Goal: Task Accomplishment & Management: Complete application form

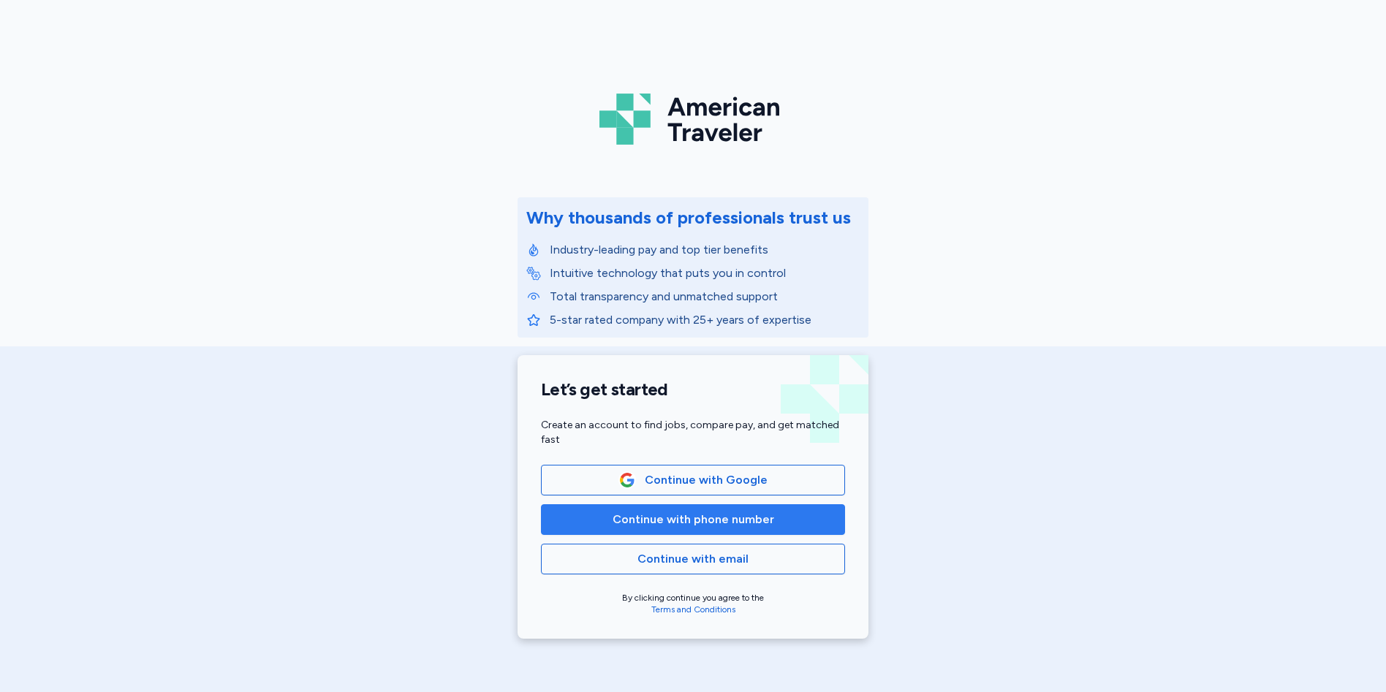
click at [663, 520] on span "Continue with phone number" at bounding box center [694, 520] width 162 height 18
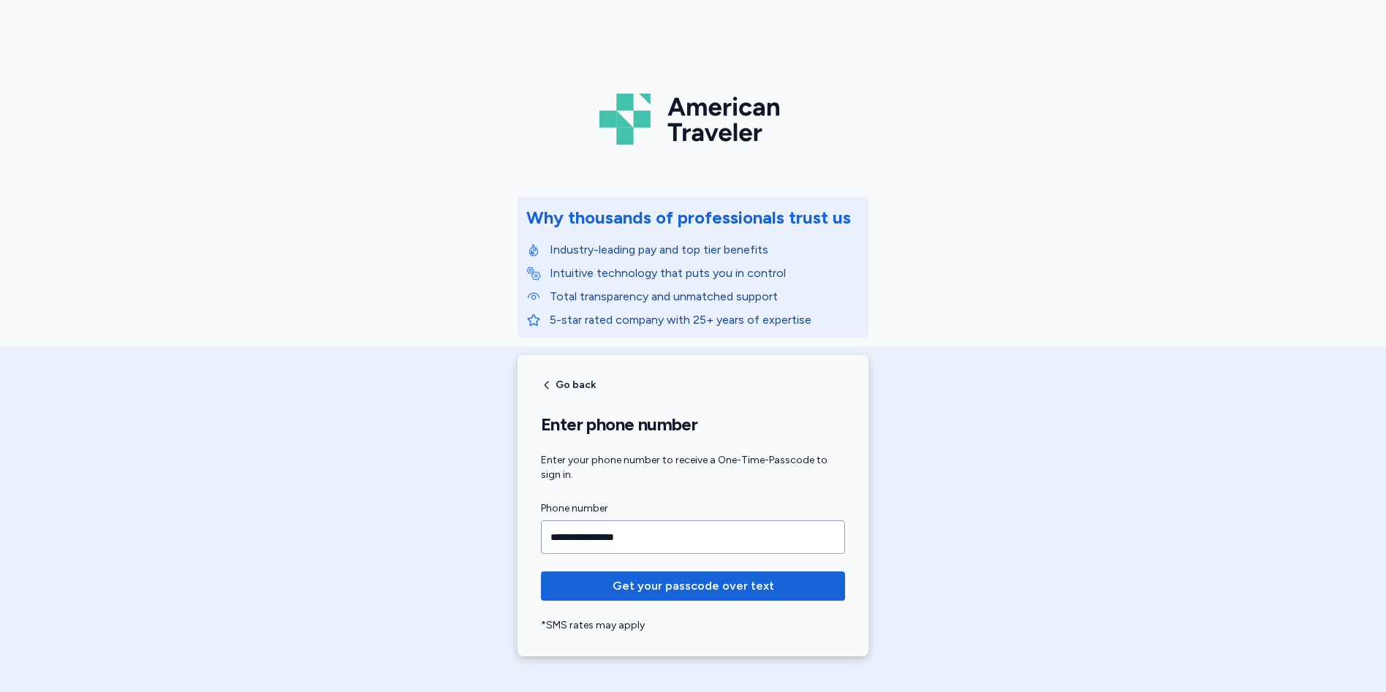
type input "**********"
click at [541, 572] on button "Get your passcode over text" at bounding box center [693, 586] width 304 height 29
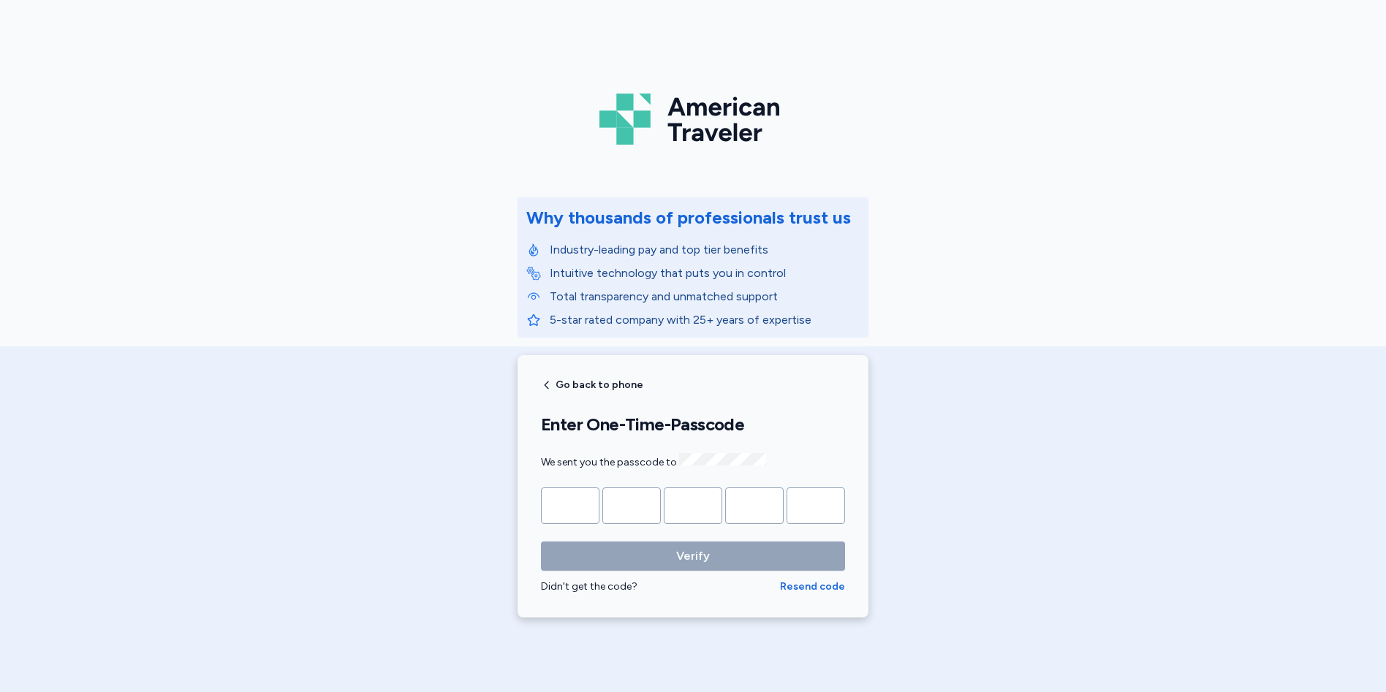
type input "*"
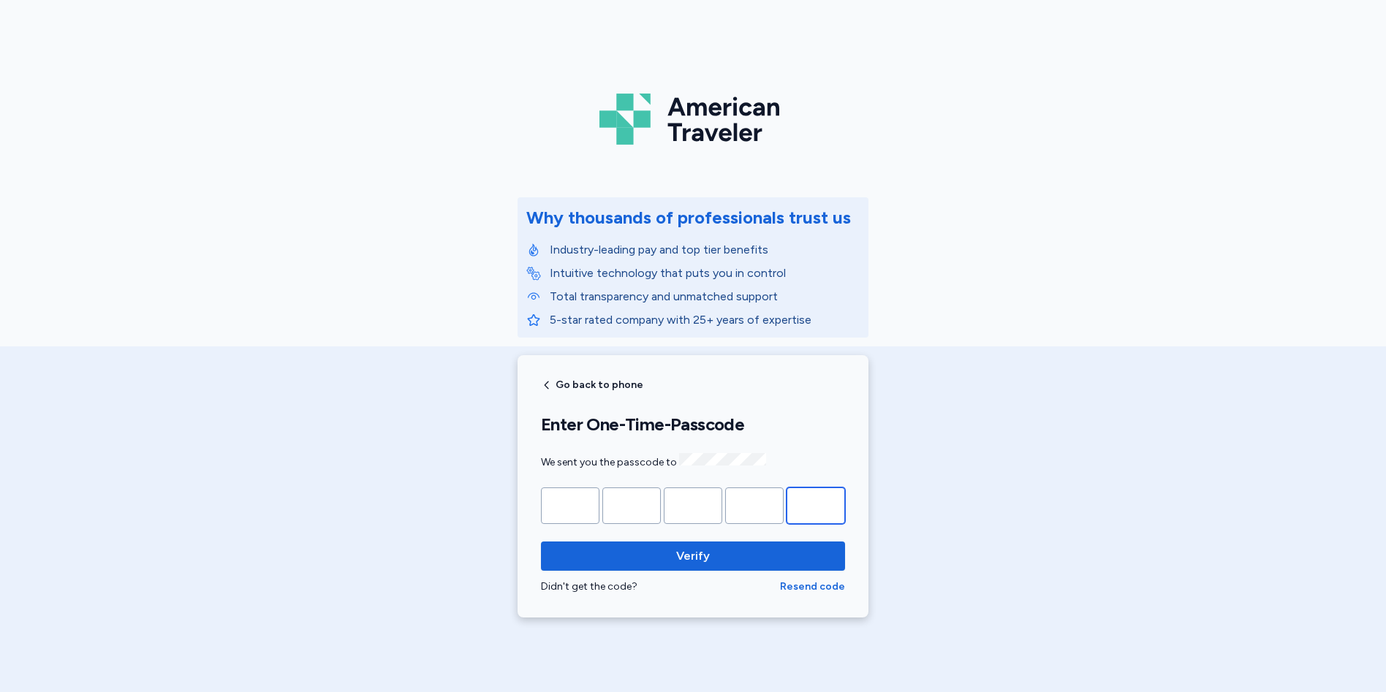
type input "*"
click at [541, 542] on button "Verify" at bounding box center [693, 556] width 304 height 29
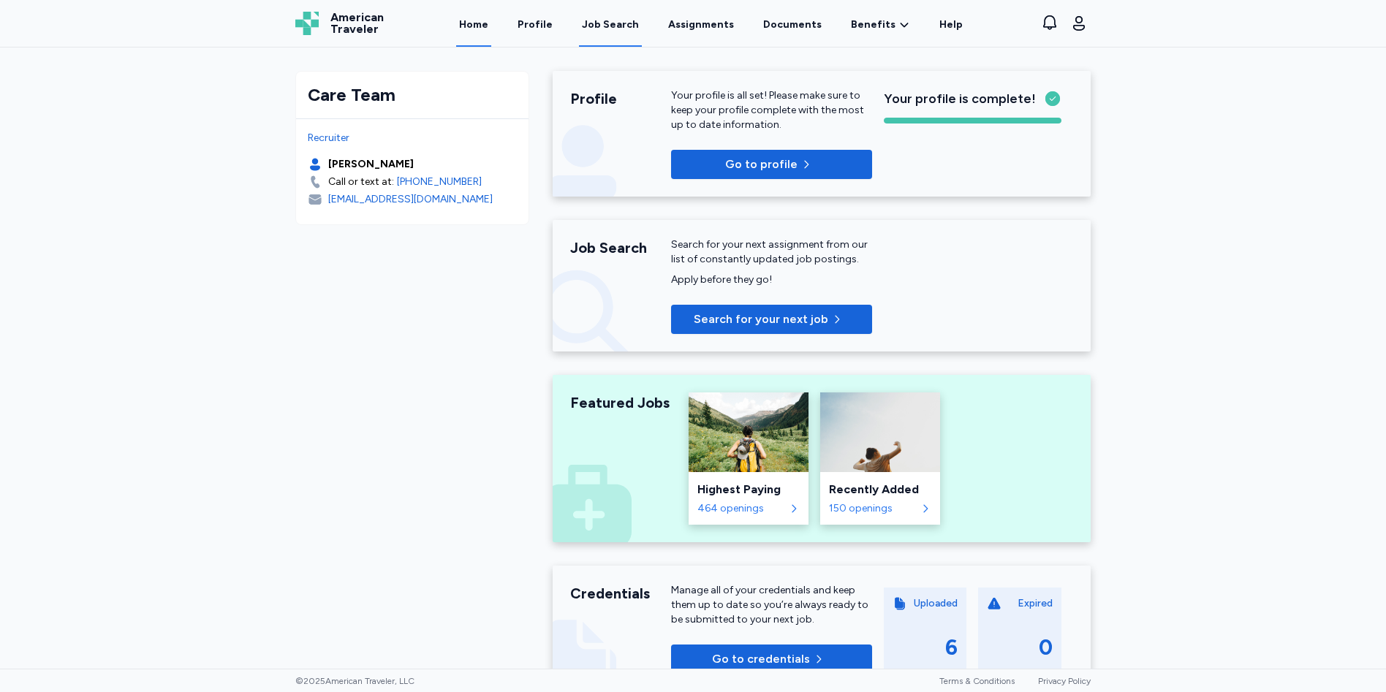
click at [600, 22] on div "Job Search" at bounding box center [610, 25] width 57 height 15
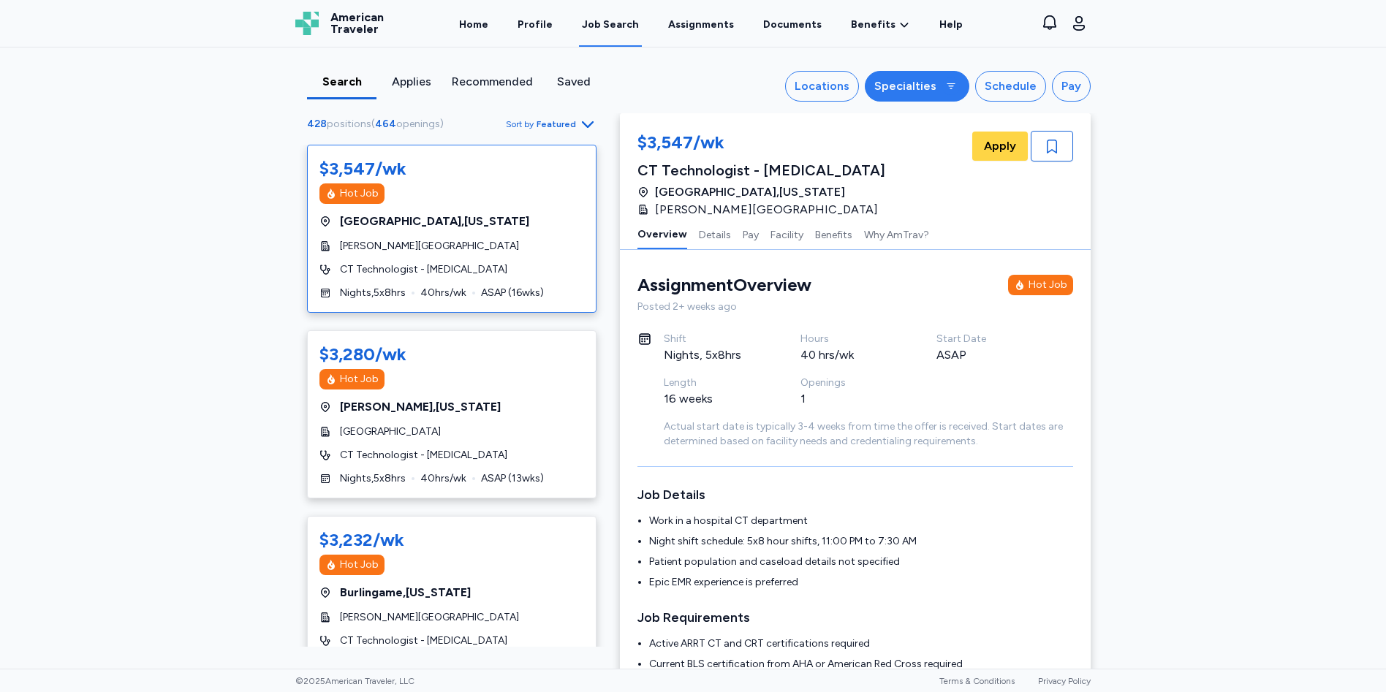
click at [914, 80] on div "Specialties" at bounding box center [905, 86] width 62 height 18
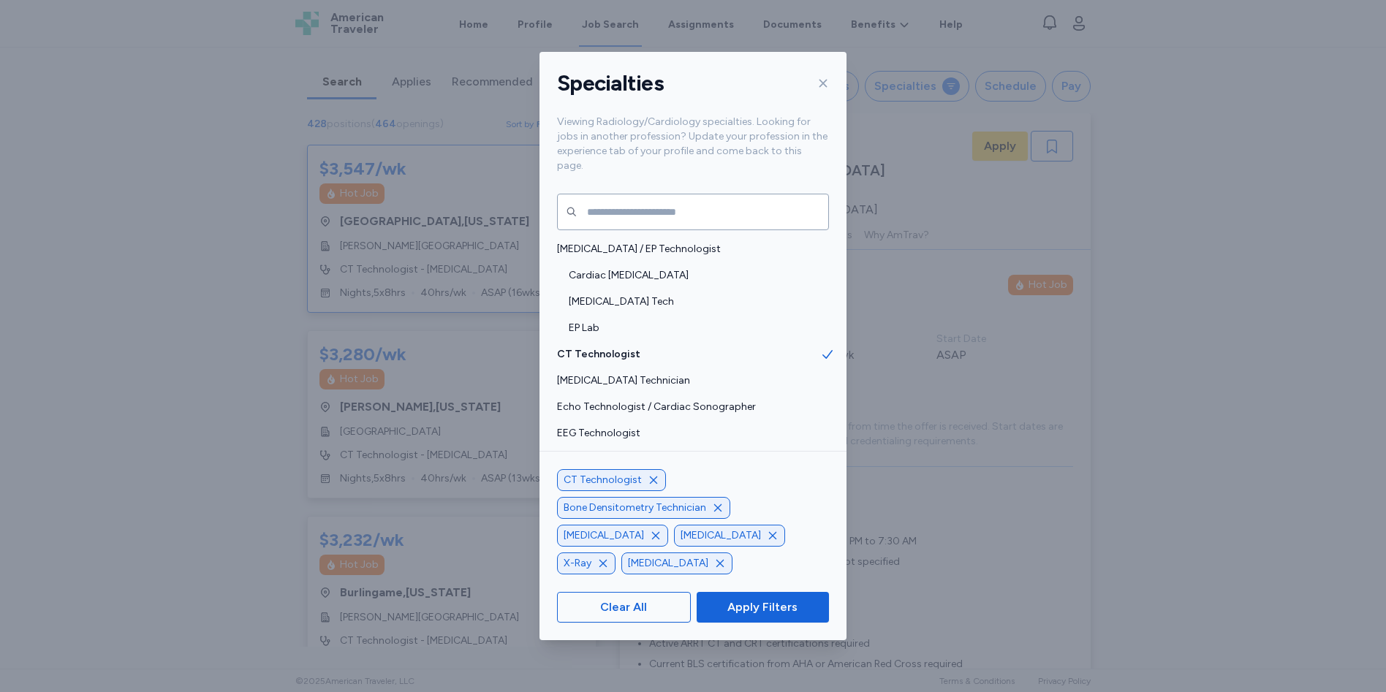
click at [650, 484] on icon "button" at bounding box center [653, 480] width 7 height 7
click at [747, 610] on span "Apply Filters" at bounding box center [762, 608] width 70 height 18
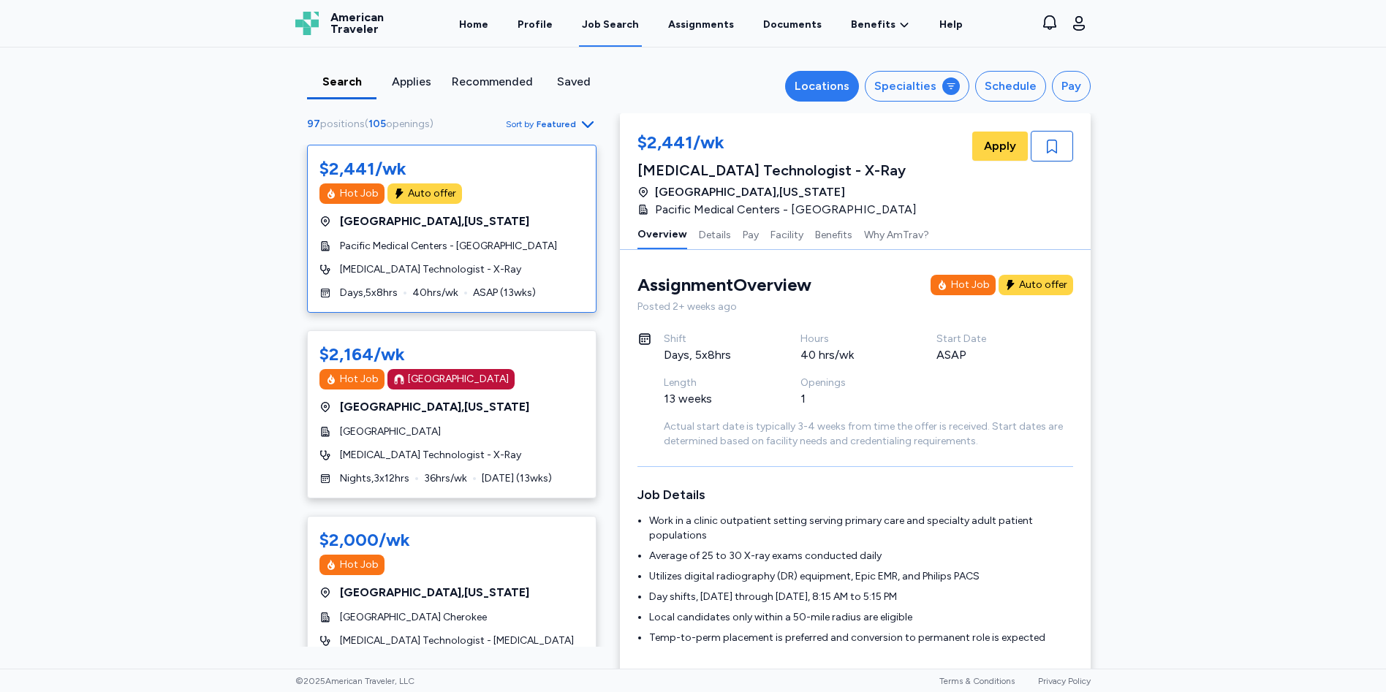
scroll to position [1, 0]
click at [827, 88] on div "Locations" at bounding box center [822, 86] width 55 height 18
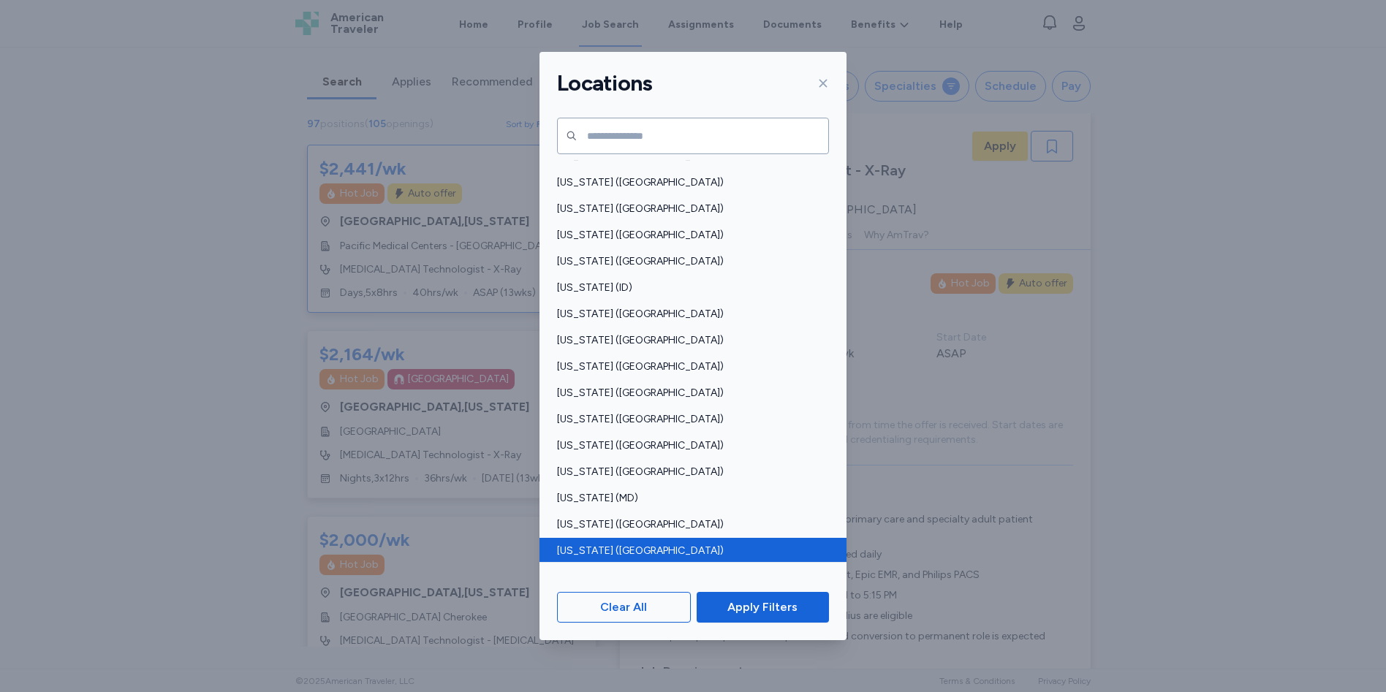
scroll to position [365, 0]
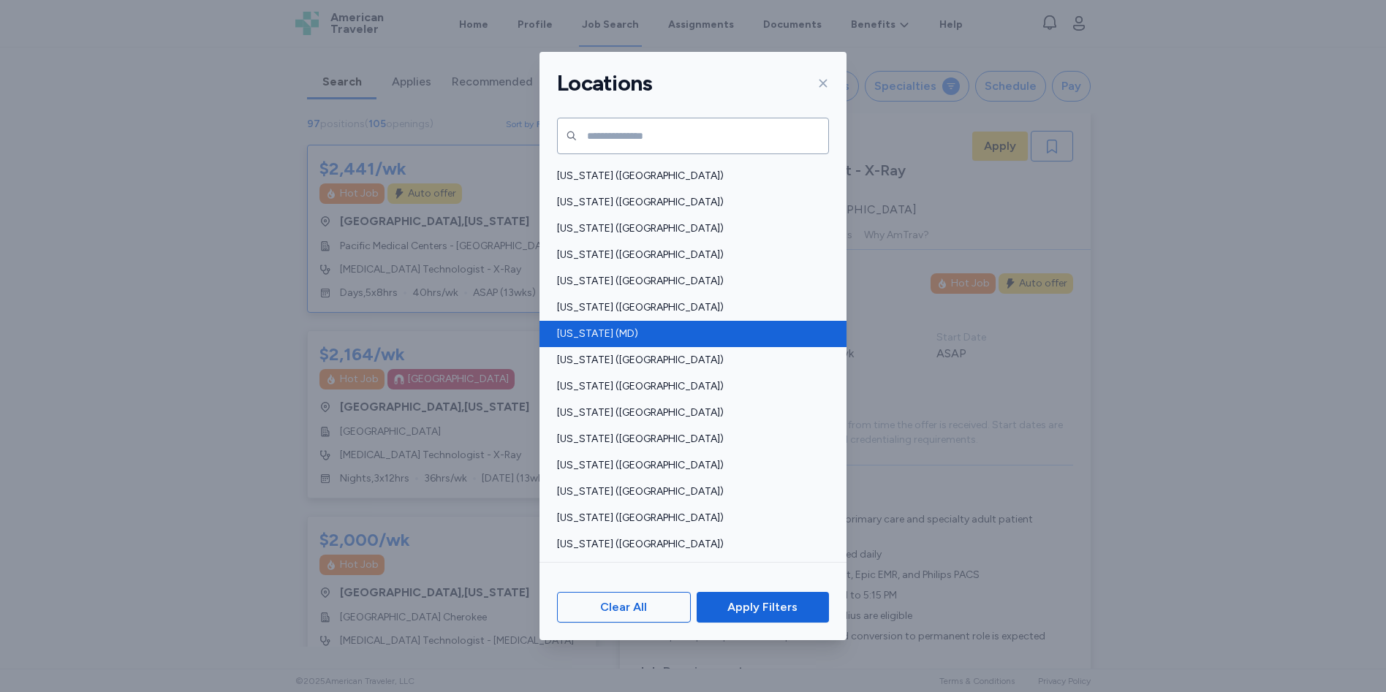
click at [580, 334] on span "[US_STATE] (MD)" at bounding box center [688, 334] width 263 height 15
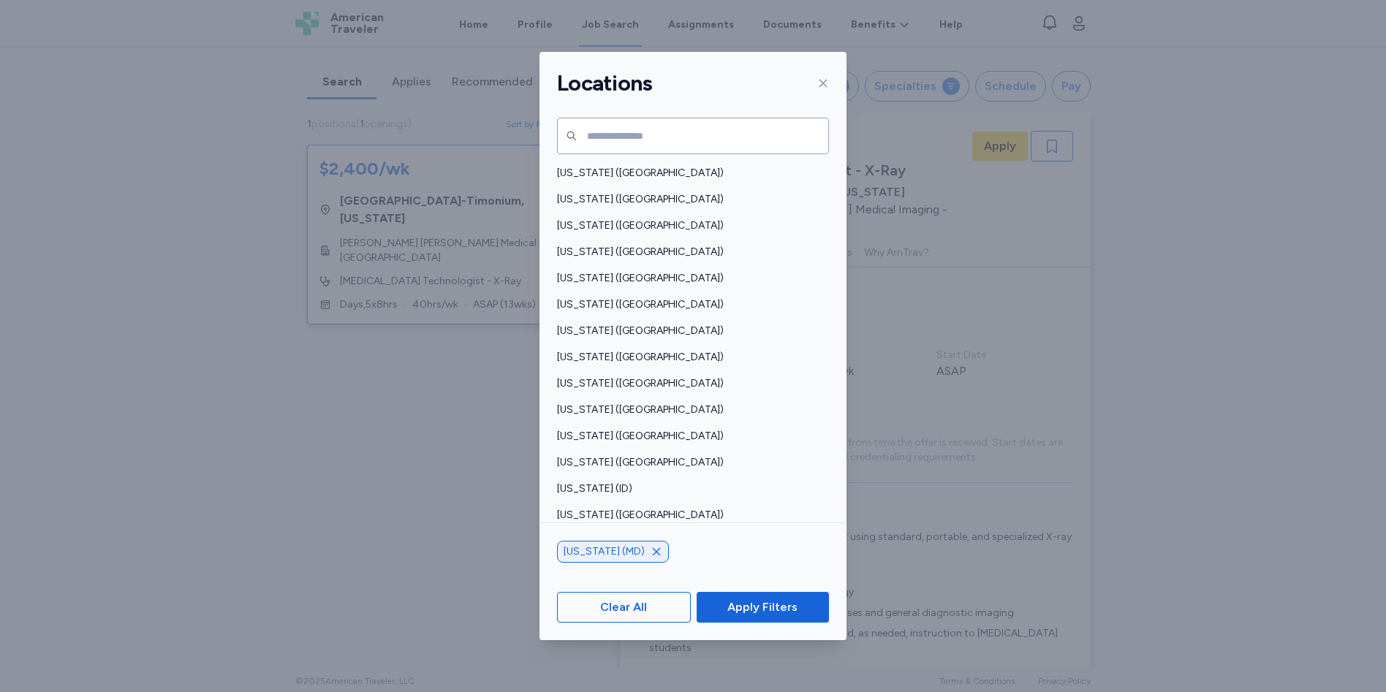
click at [596, 353] on span "[US_STATE] ([GEOGRAPHIC_DATA])" at bounding box center [688, 357] width 263 height 15
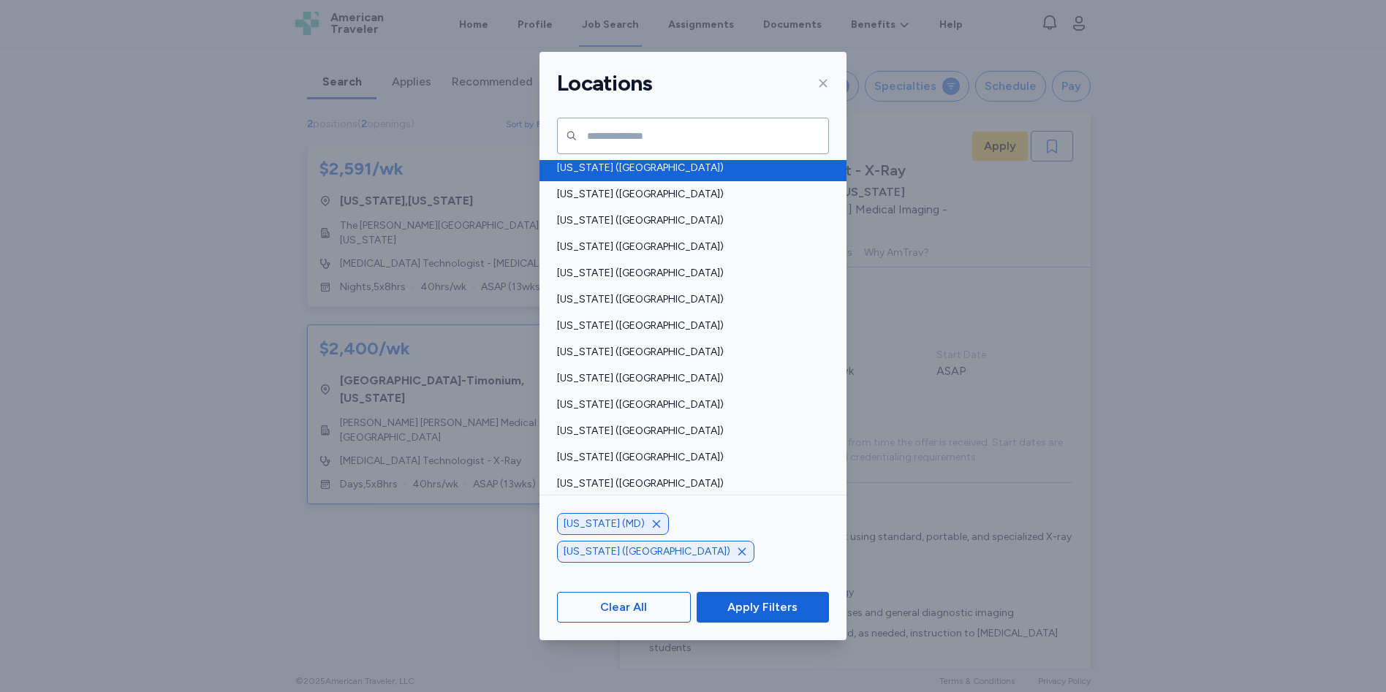
scroll to position [877, 0]
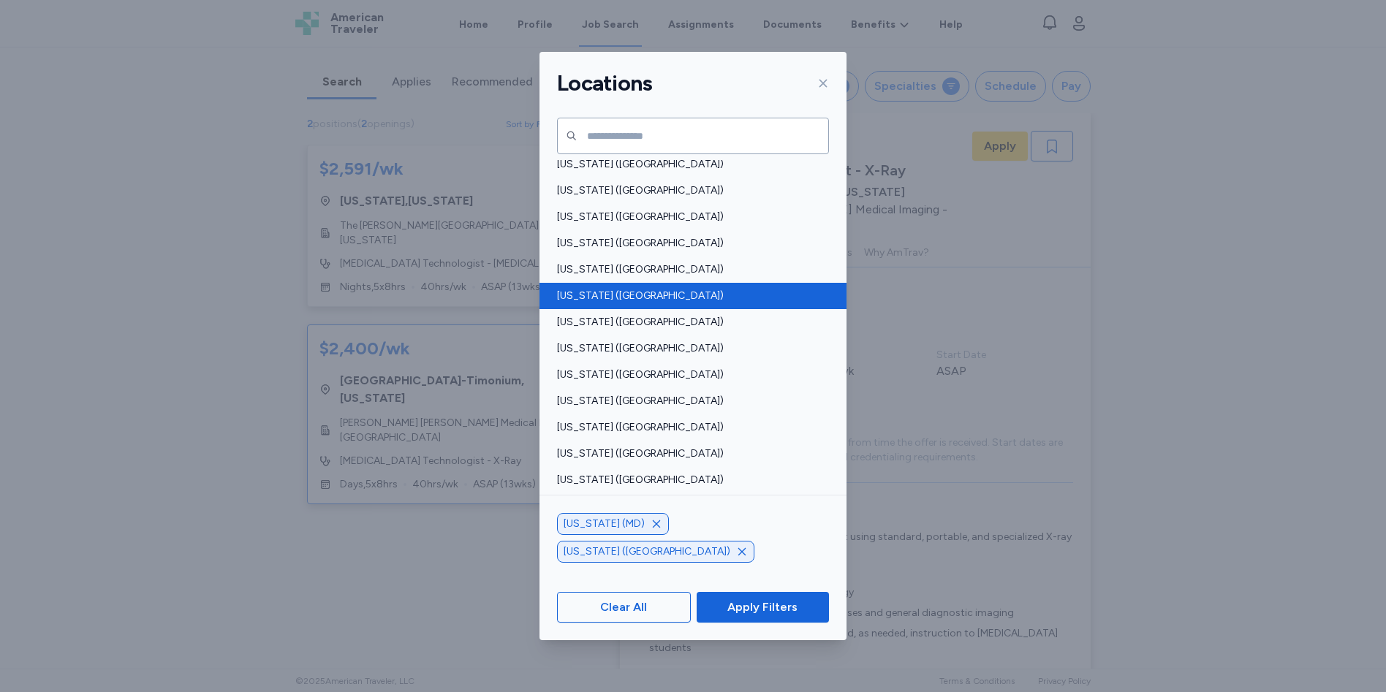
click at [588, 296] on span "[US_STATE] ([GEOGRAPHIC_DATA])" at bounding box center [688, 296] width 263 height 15
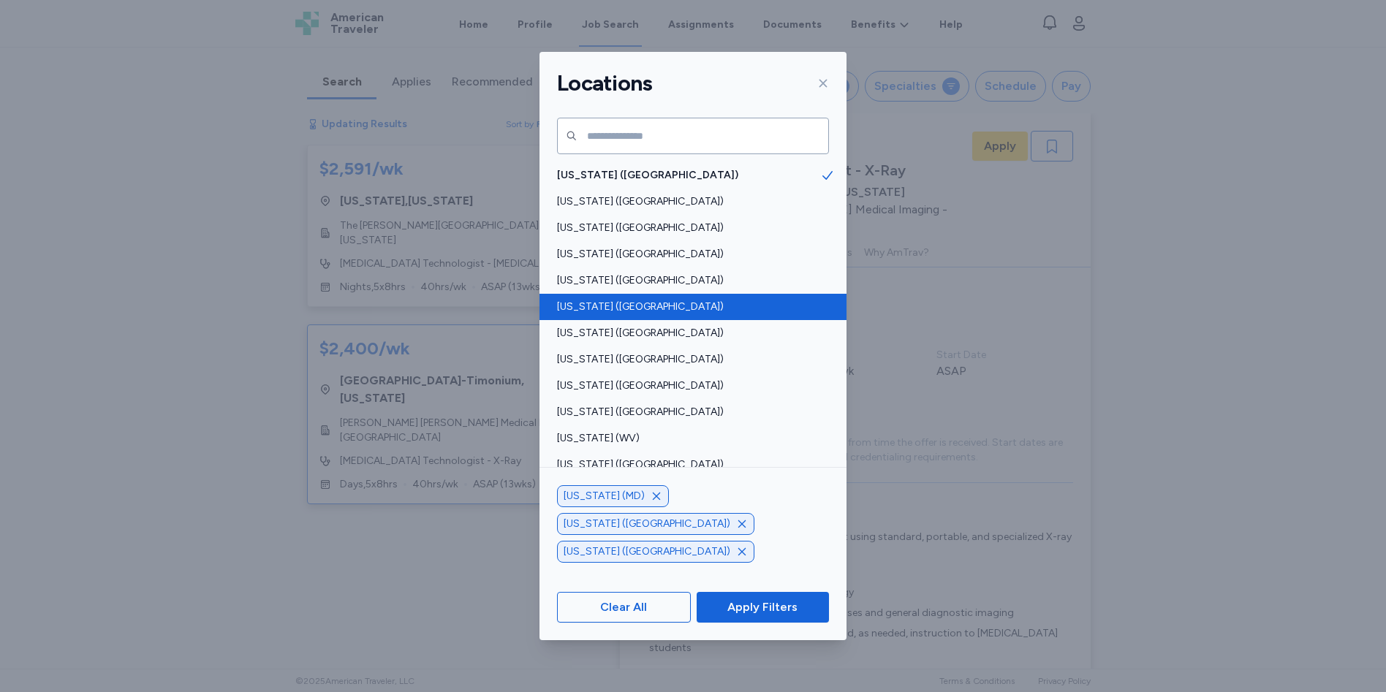
scroll to position [1007, 0]
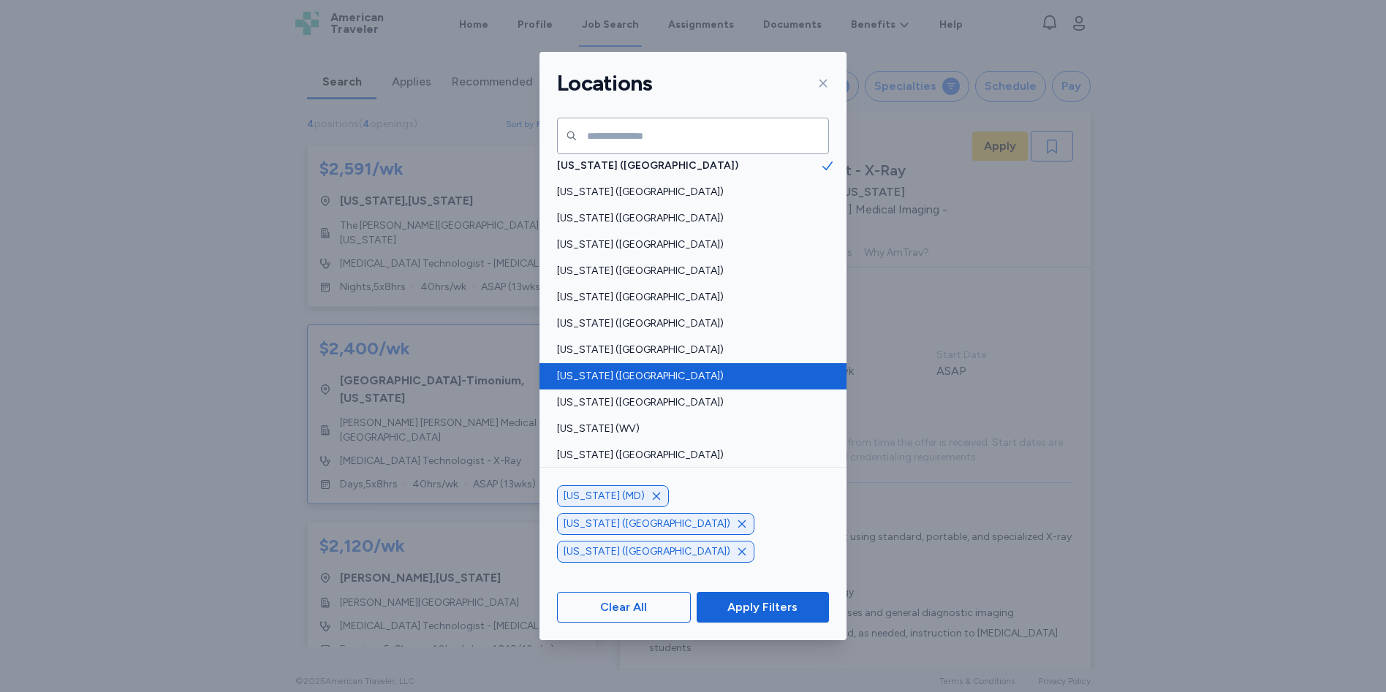
click at [605, 377] on span "[US_STATE] ([GEOGRAPHIC_DATA])" at bounding box center [688, 376] width 263 height 15
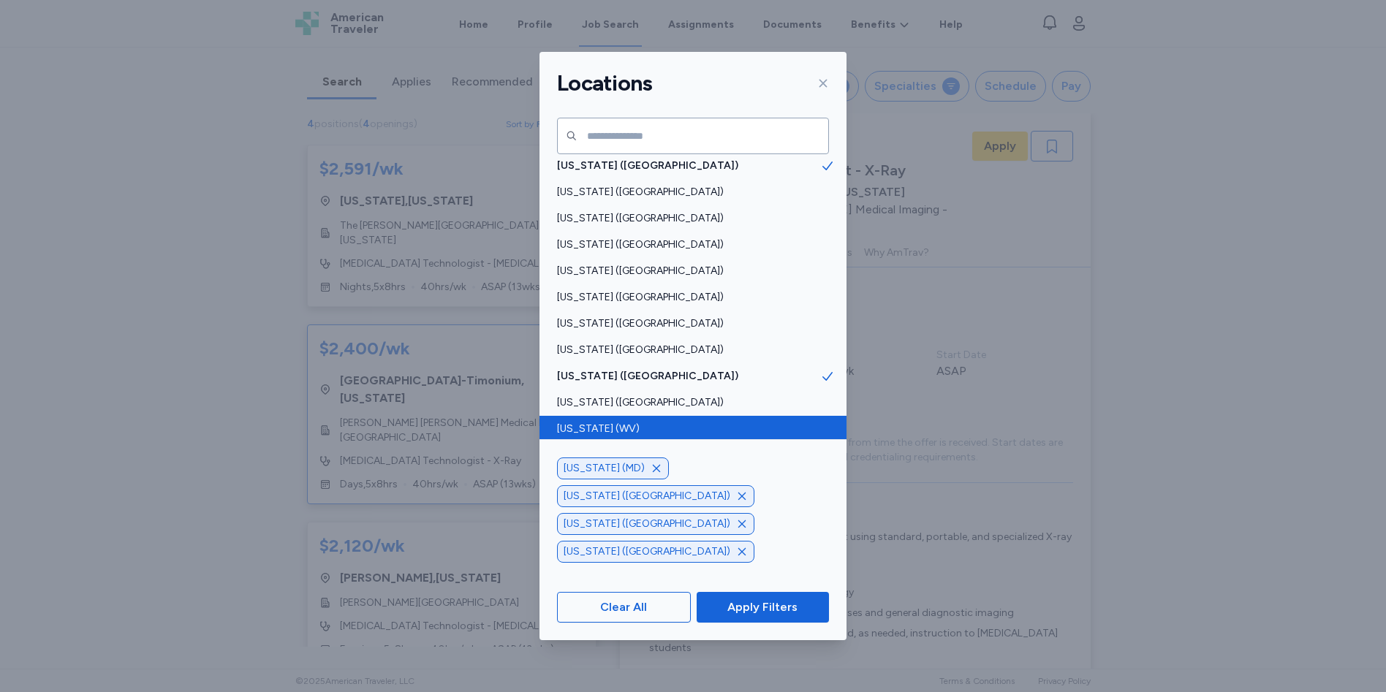
click at [605, 425] on span "[US_STATE] (WV)" at bounding box center [688, 429] width 263 height 15
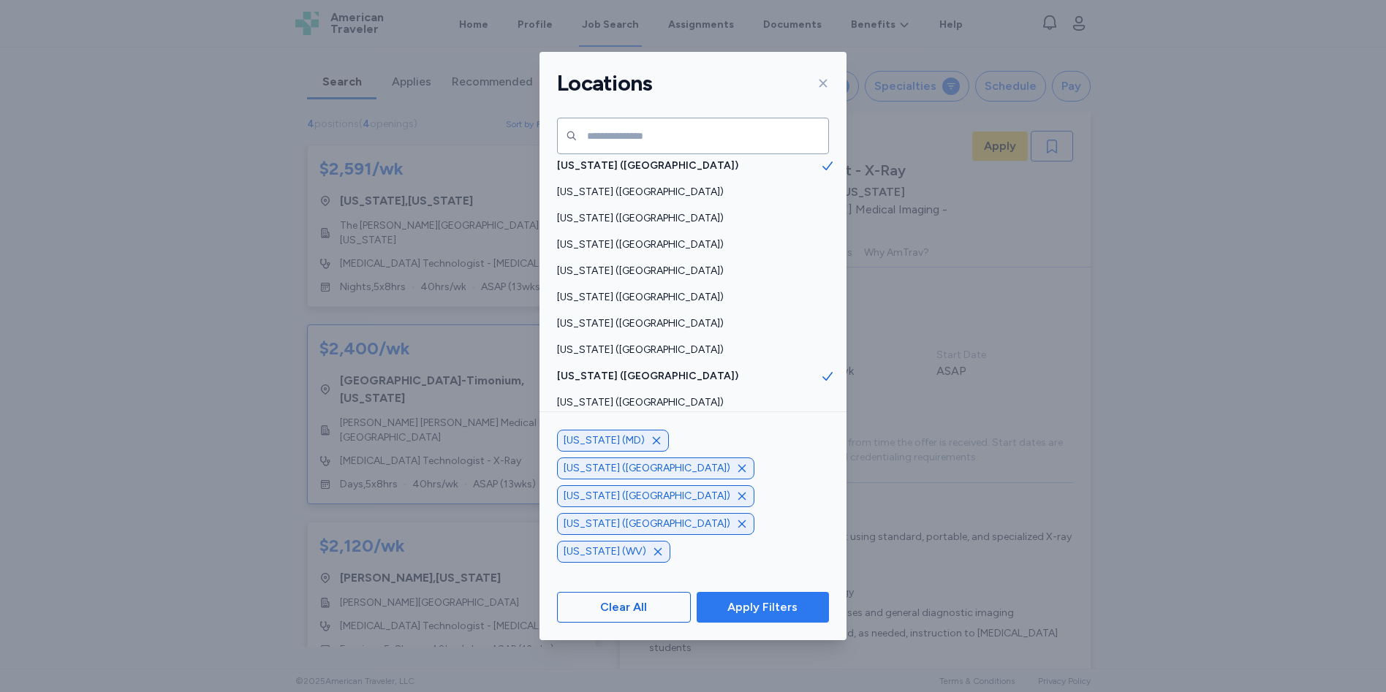
click at [759, 612] on span "Apply Filters" at bounding box center [762, 608] width 70 height 18
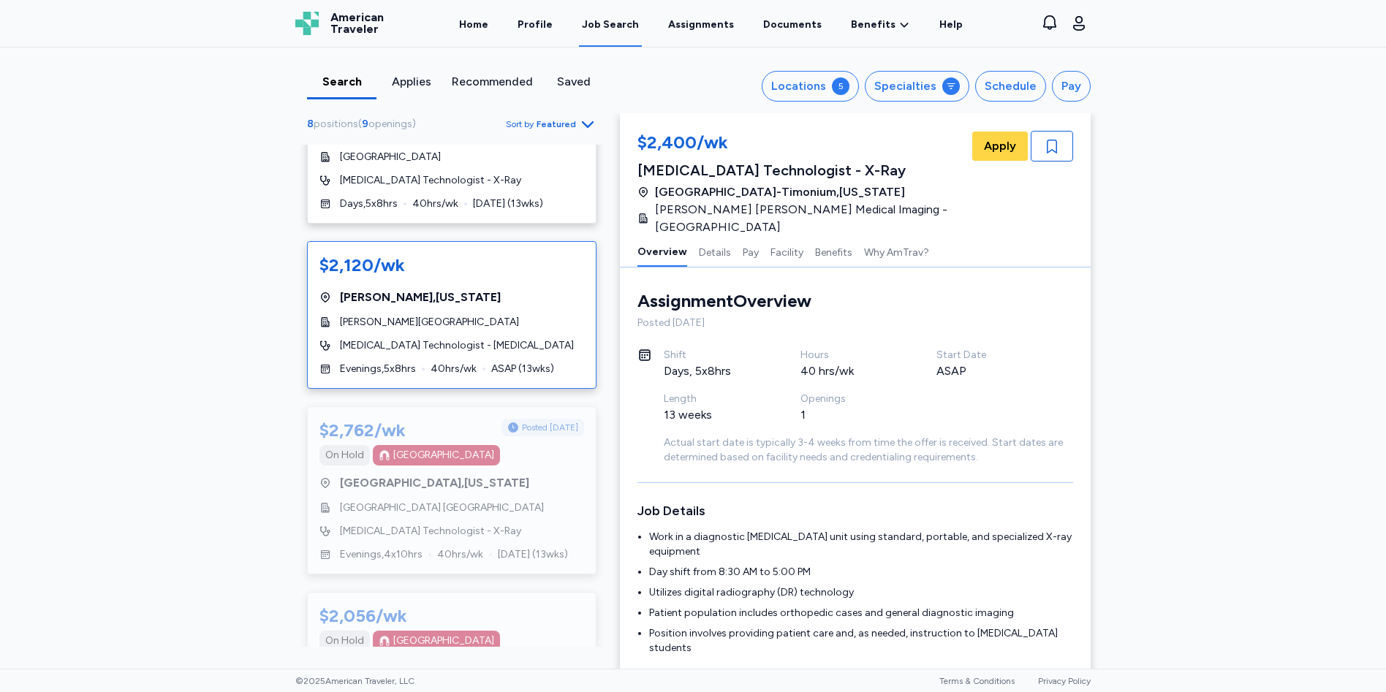
scroll to position [658, 0]
